Goal: Complete application form

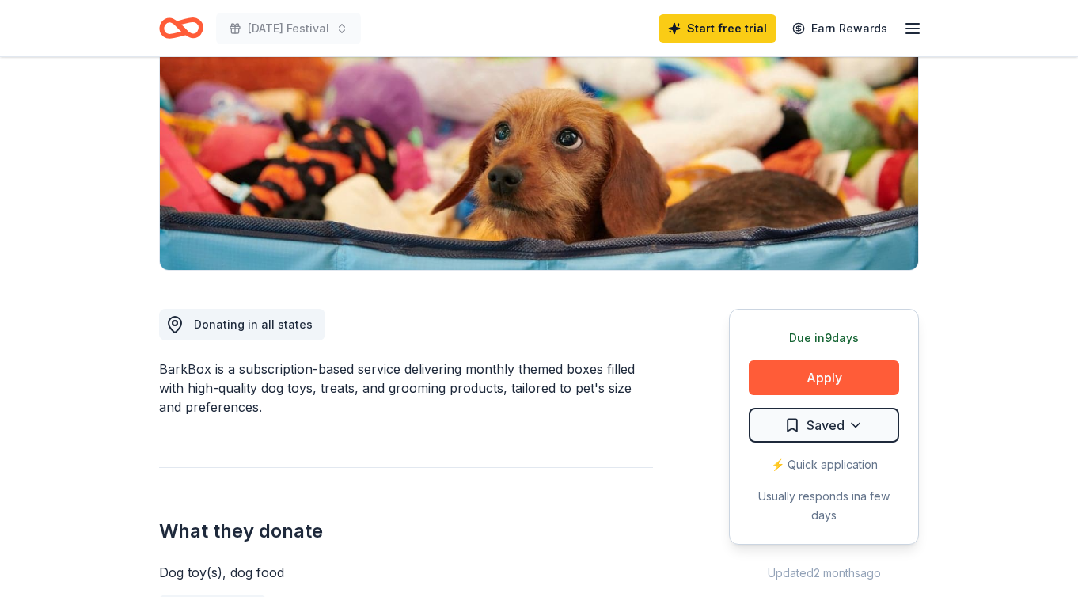
scroll to position [216, 0]
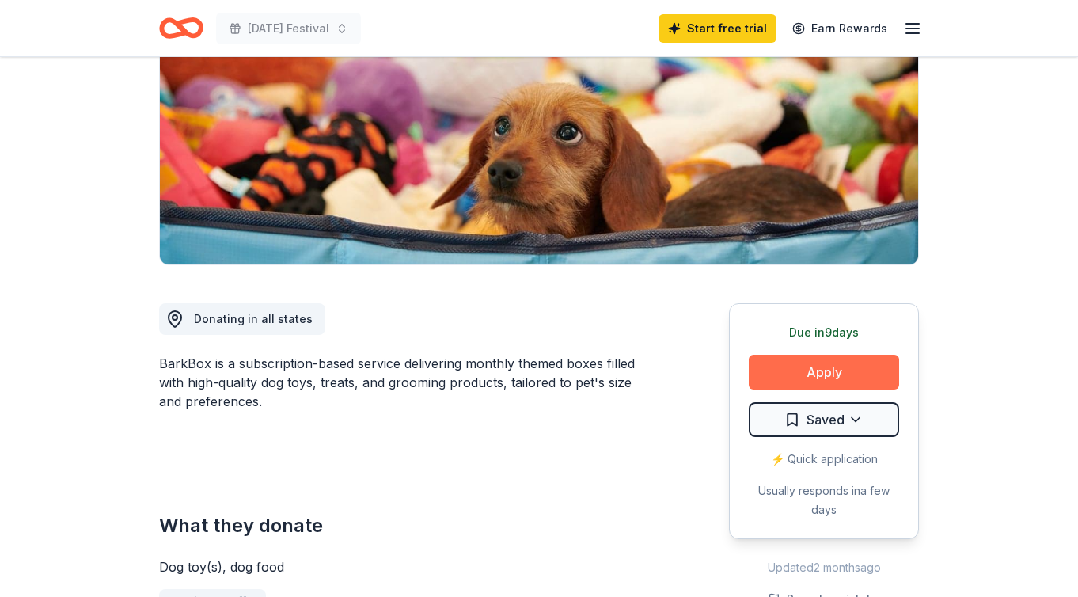
click at [848, 372] on button "Apply" at bounding box center [824, 372] width 150 height 35
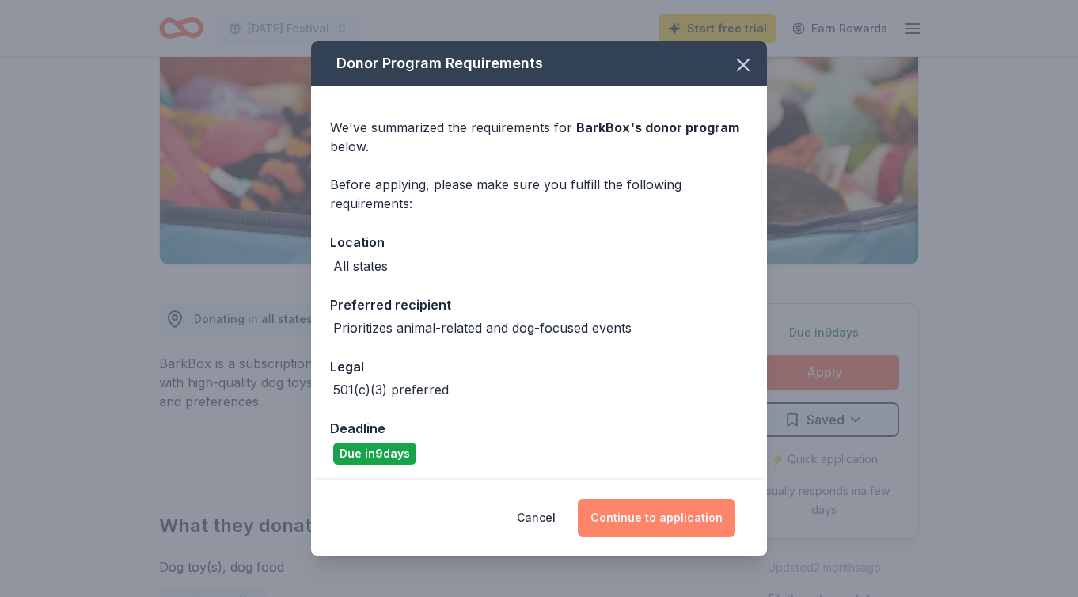
click at [636, 527] on button "Continue to application" at bounding box center [657, 518] width 158 height 38
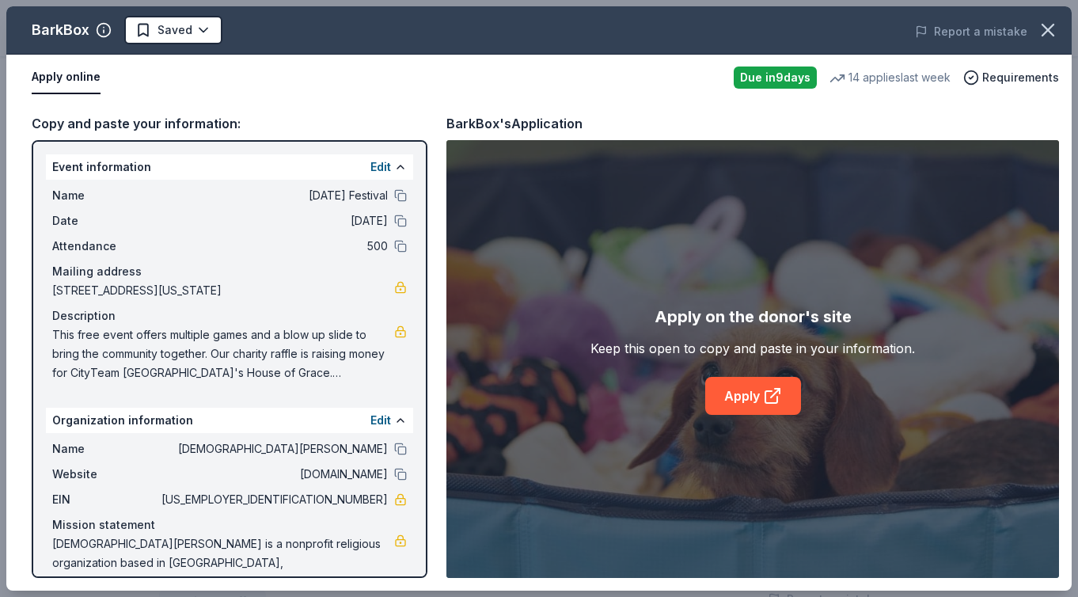
scroll to position [34, 0]
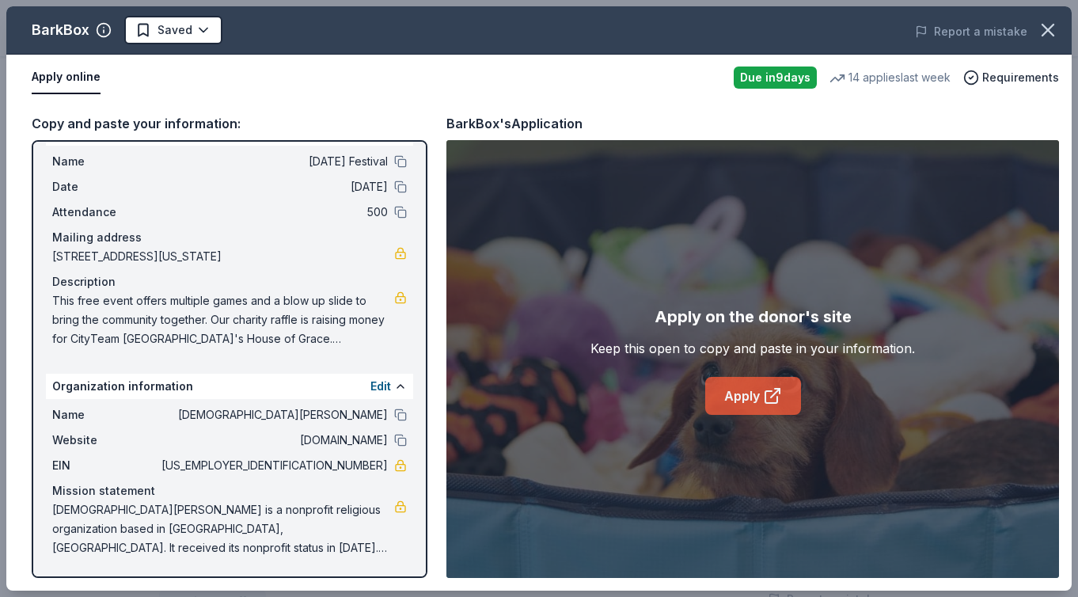
click at [753, 401] on link "Apply" at bounding box center [753, 396] width 96 height 38
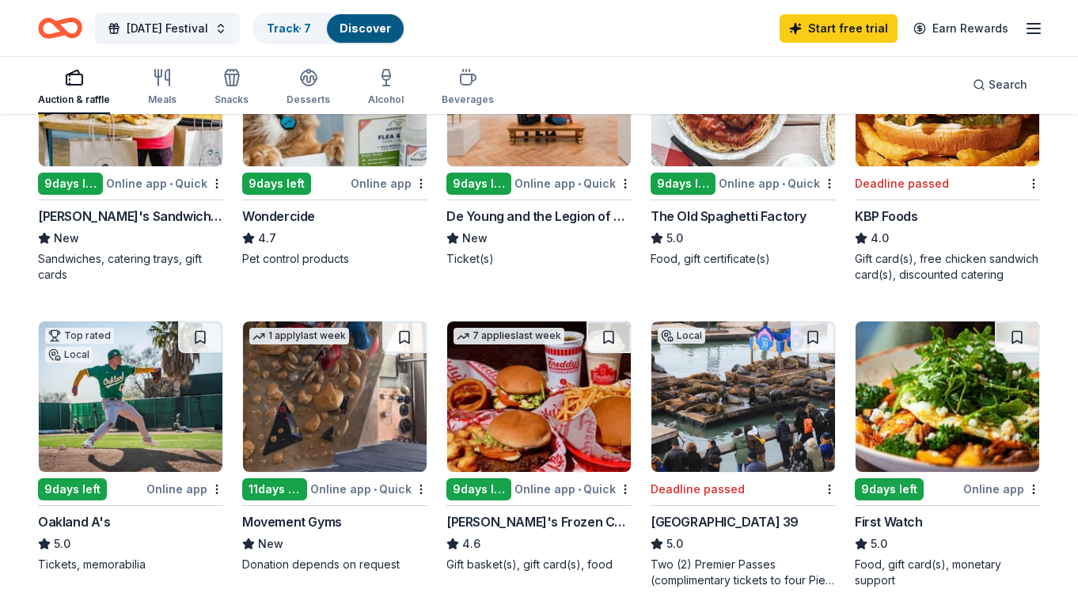
scroll to position [883, 0]
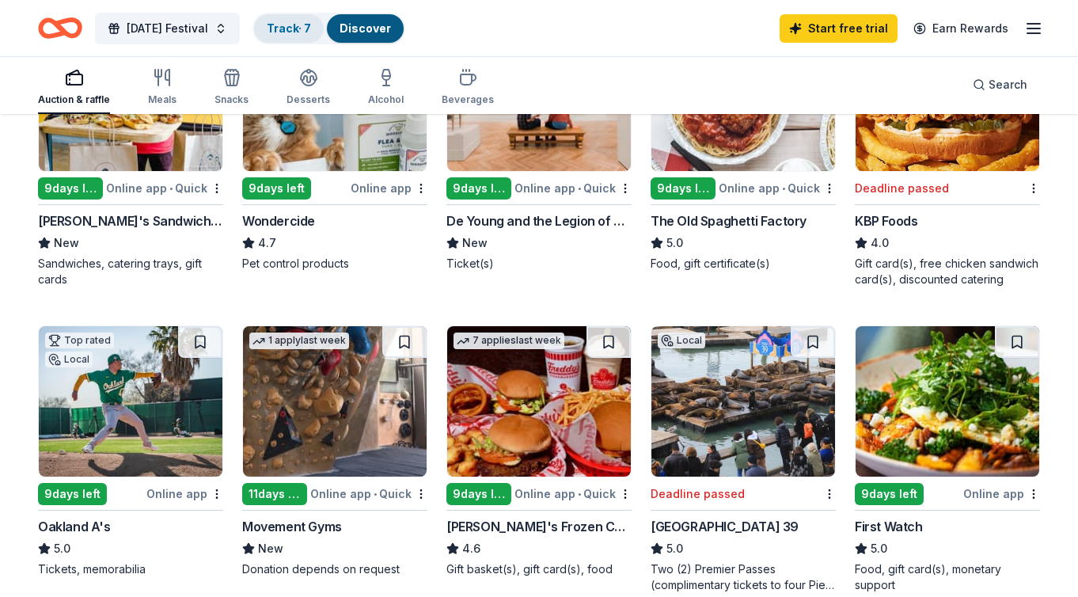
click at [311, 26] on link "Track · 7" at bounding box center [289, 27] width 44 height 13
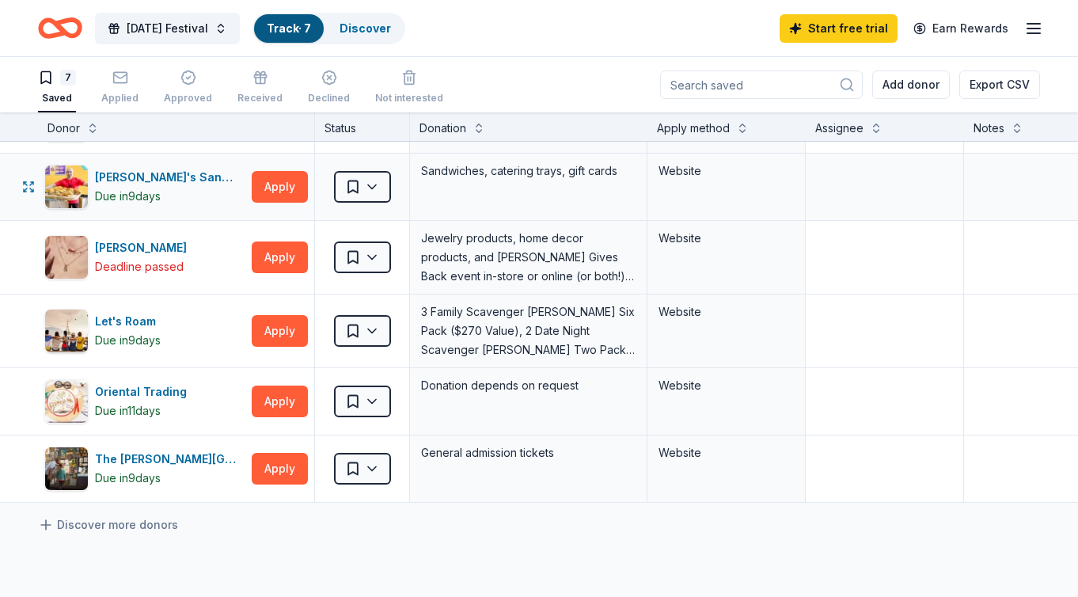
scroll to position [162, 0]
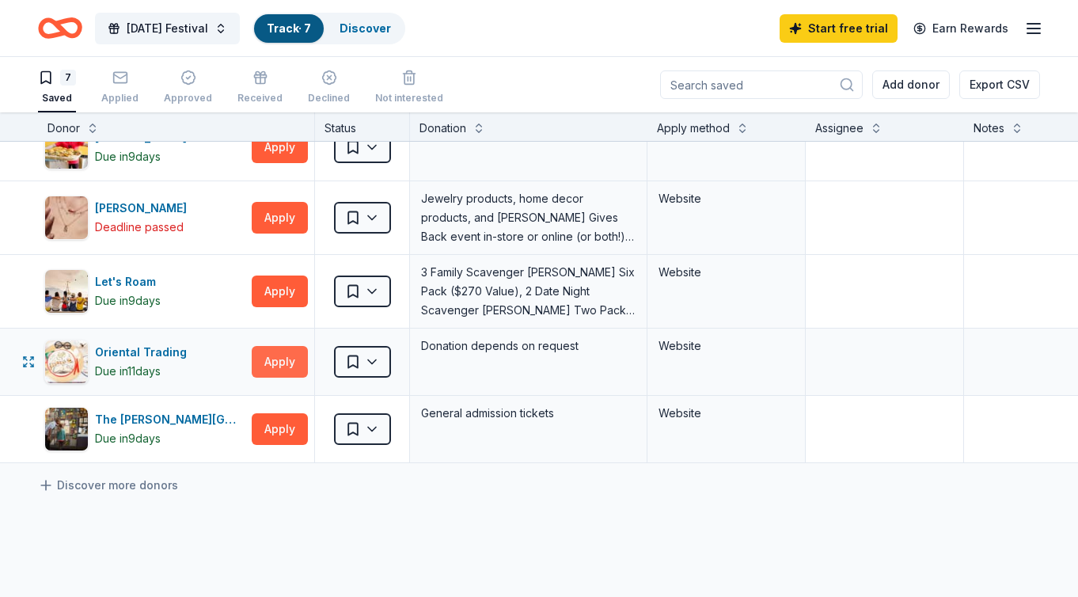
click at [286, 363] on button "Apply" at bounding box center [280, 362] width 56 height 32
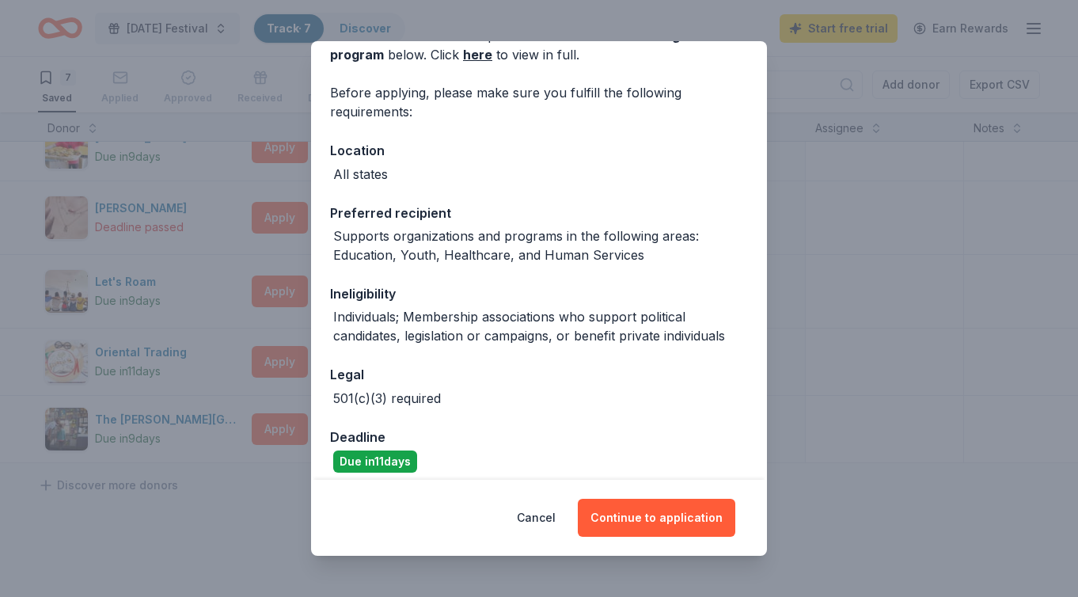
scroll to position [104, 0]
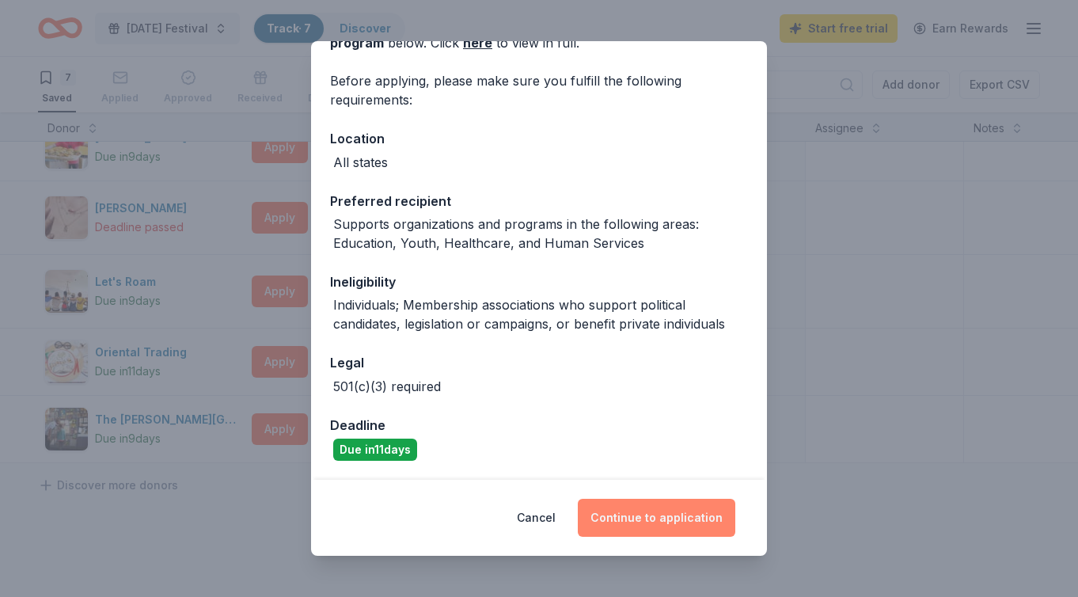
click at [645, 509] on button "Continue to application" at bounding box center [657, 518] width 158 height 38
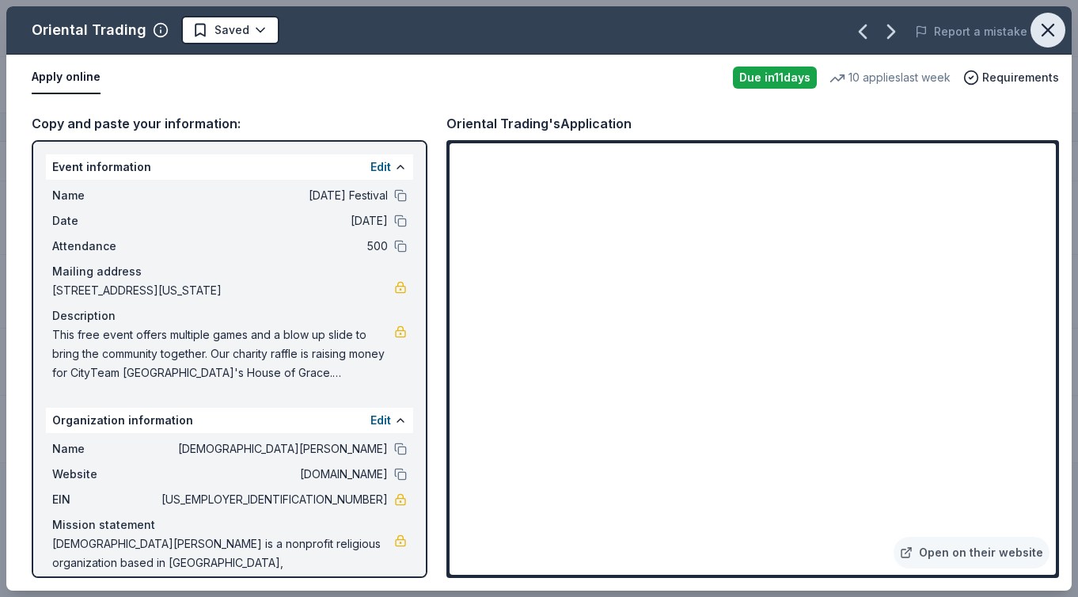
click at [1055, 36] on icon "button" at bounding box center [1048, 30] width 22 height 22
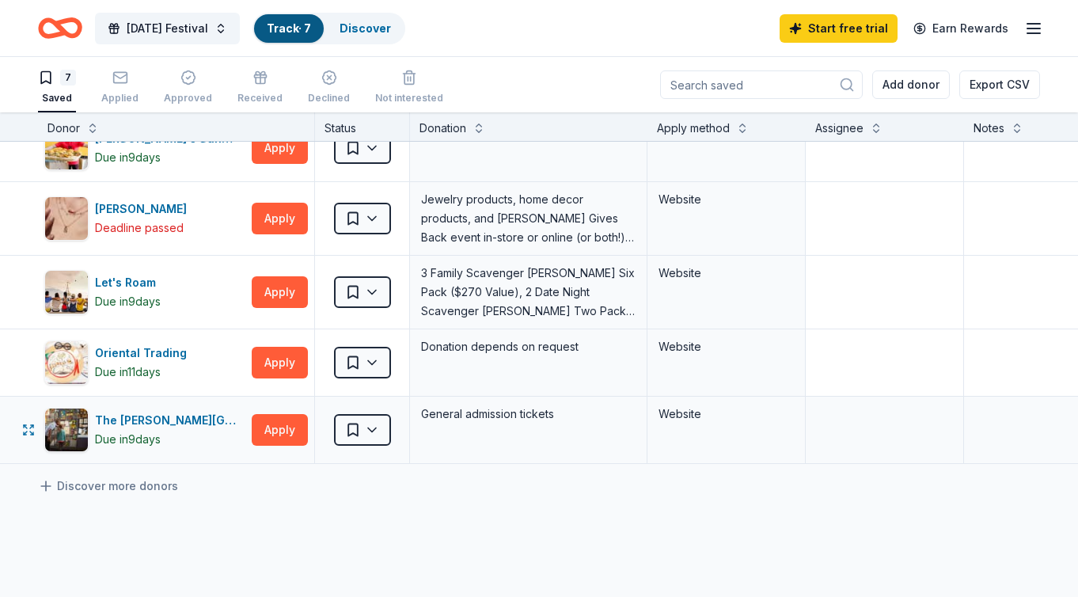
scroll to position [0, 0]
